Goal: Navigation & Orientation: Find specific page/section

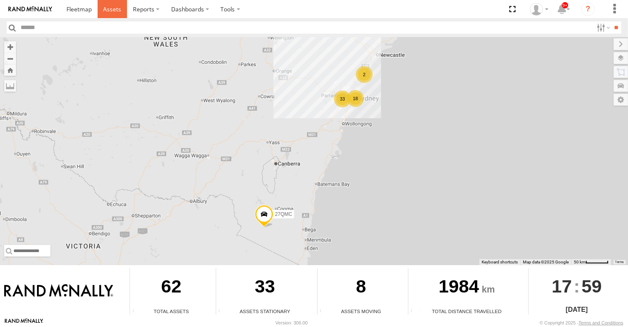
click at [111, 8] on span at bounding box center [112, 9] width 18 height 8
